Goal: Task Accomplishment & Management: Manage account settings

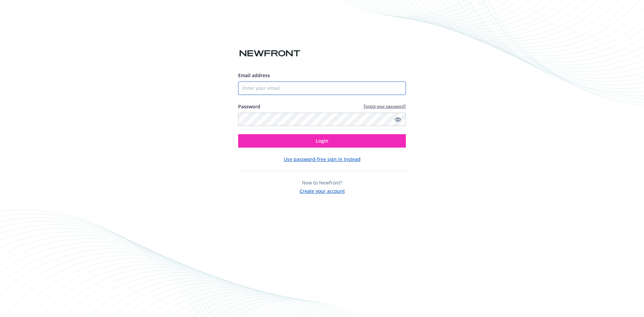
click at [261, 87] on input "Email address" at bounding box center [322, 87] width 168 height 13
paste input "[EMAIL_ADDRESS][DOMAIN_NAME]"
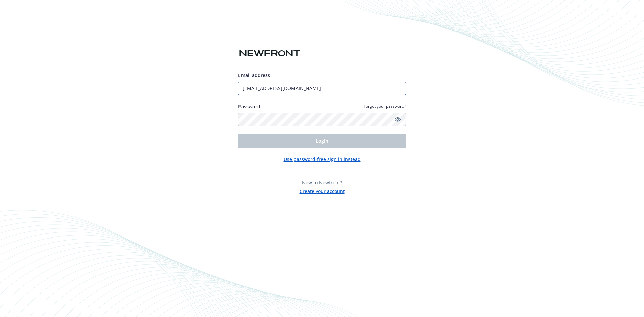
type input "[EMAIL_ADDRESS][DOMAIN_NAME]"
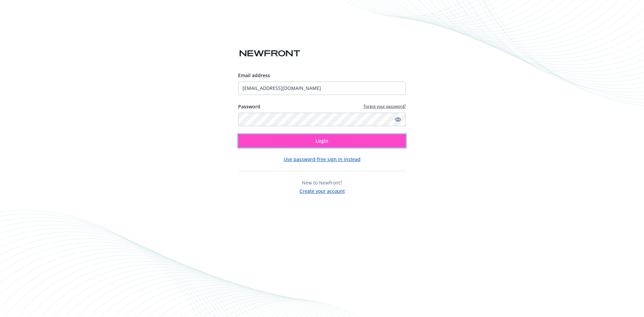
click at [317, 139] on span "Login" at bounding box center [322, 140] width 13 height 6
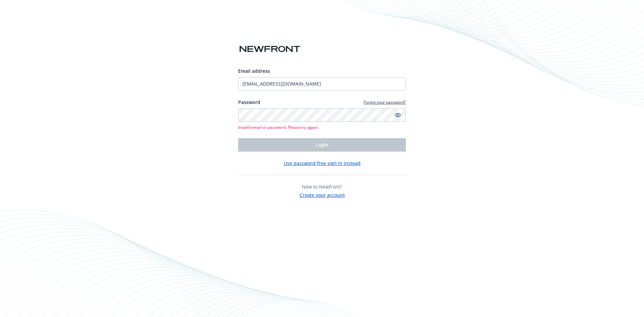
click at [396, 115] on icon "Show password" at bounding box center [398, 115] width 6 height 6
